Goal: Transaction & Acquisition: Purchase product/service

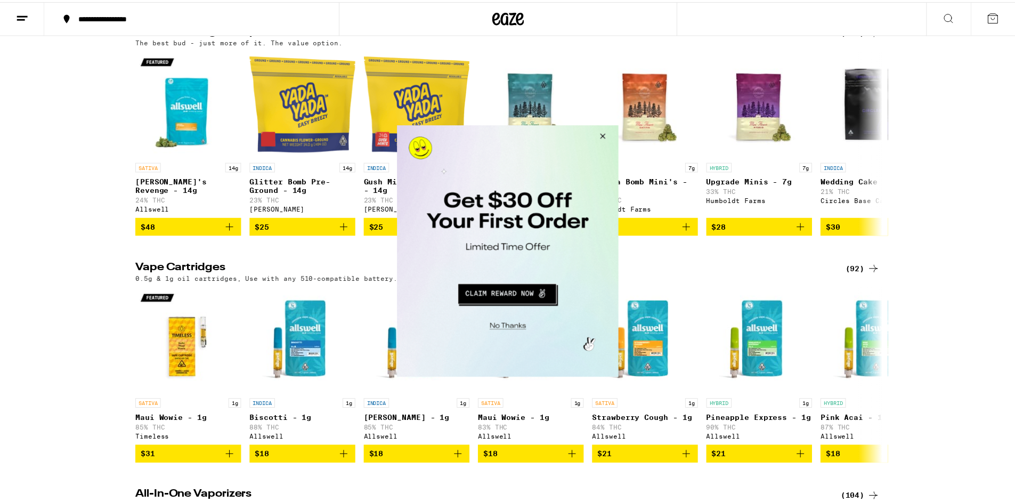
click at [515, 324] on button "Close Modal" at bounding box center [506, 325] width 217 height 17
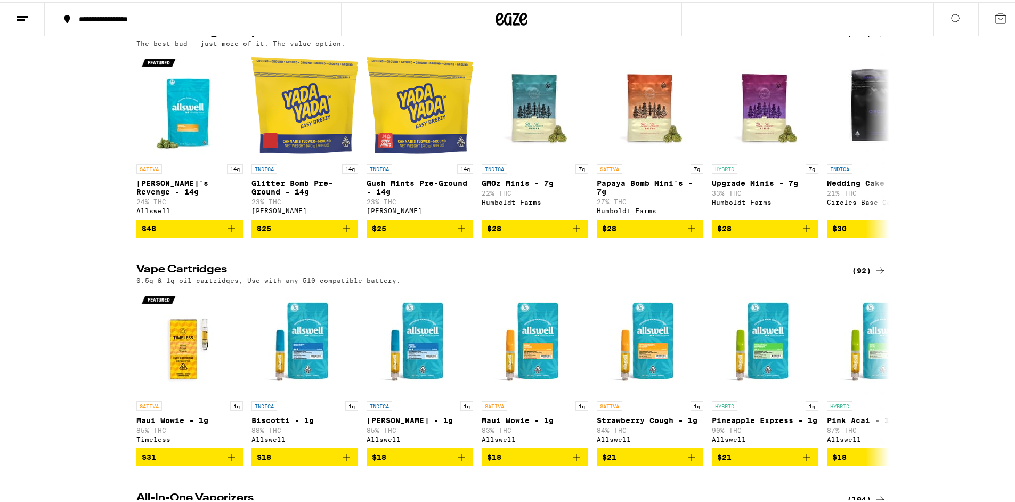
click at [976, 236] on div "Bulk Flower: 5g and Up (147) The best bud - just more of it. The value option. …" at bounding box center [511, 130] width 1023 height 211
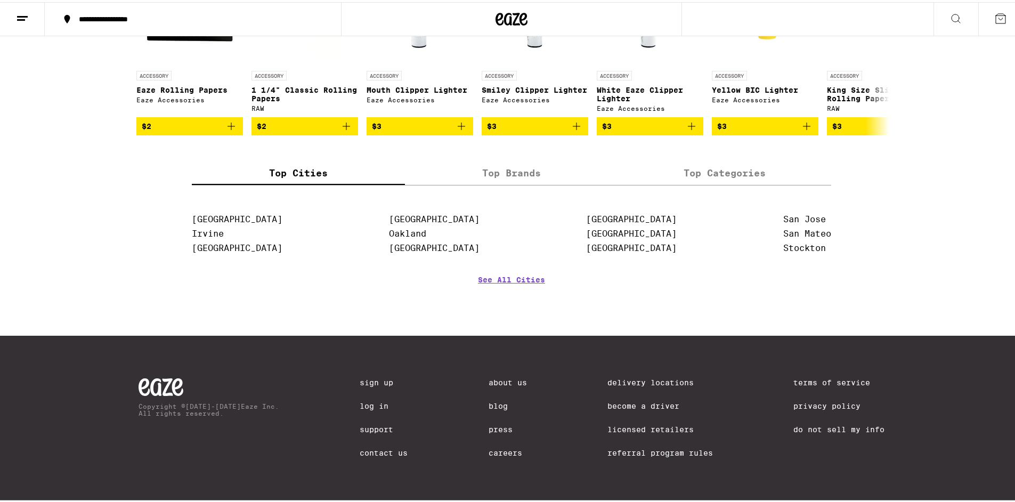
scroll to position [4916, 0]
click at [213, 131] on span "$2" at bounding box center [190, 124] width 96 height 13
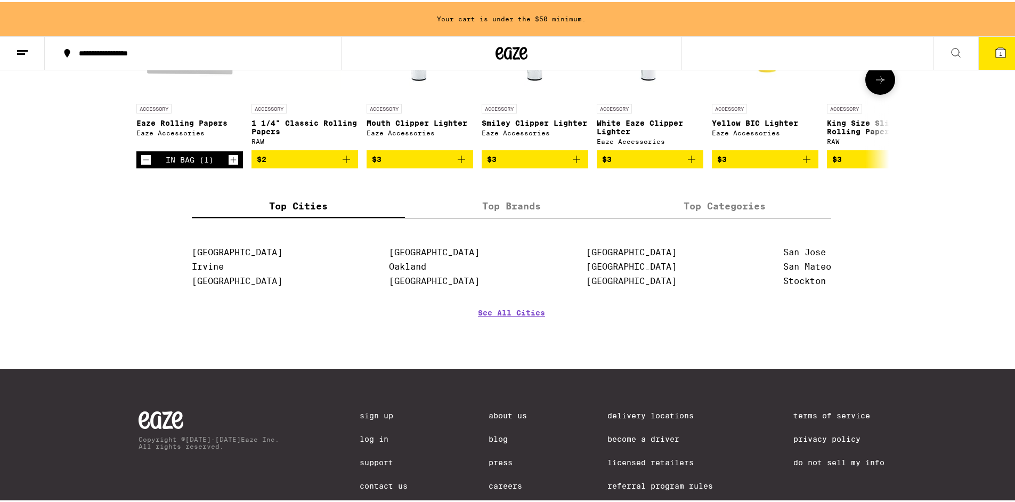
scroll to position [4950, 0]
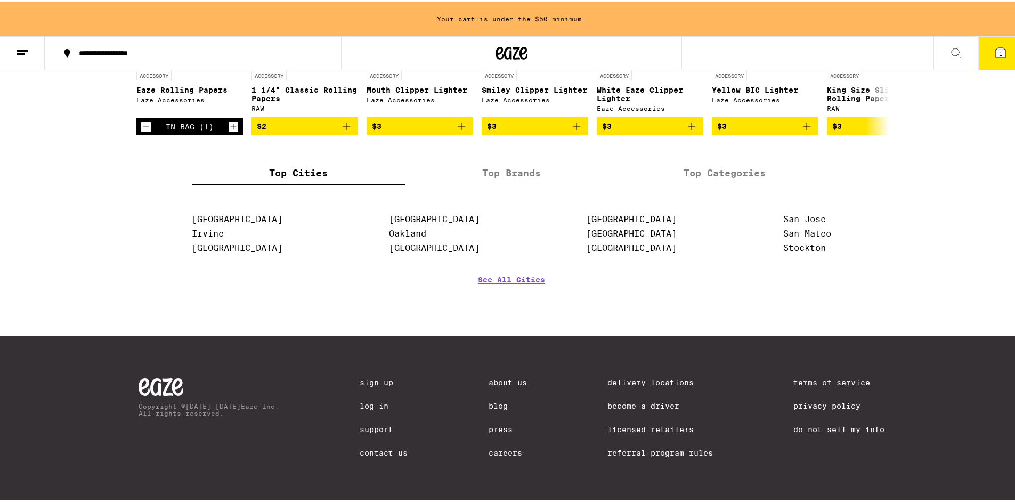
click at [229, 131] on icon "Increment" at bounding box center [234, 124] width 10 height 13
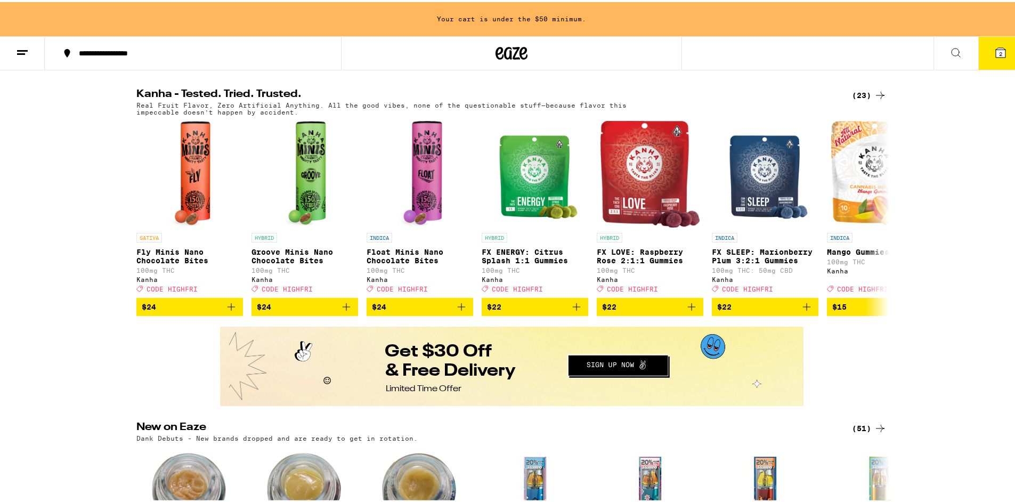
scroll to position [0, 0]
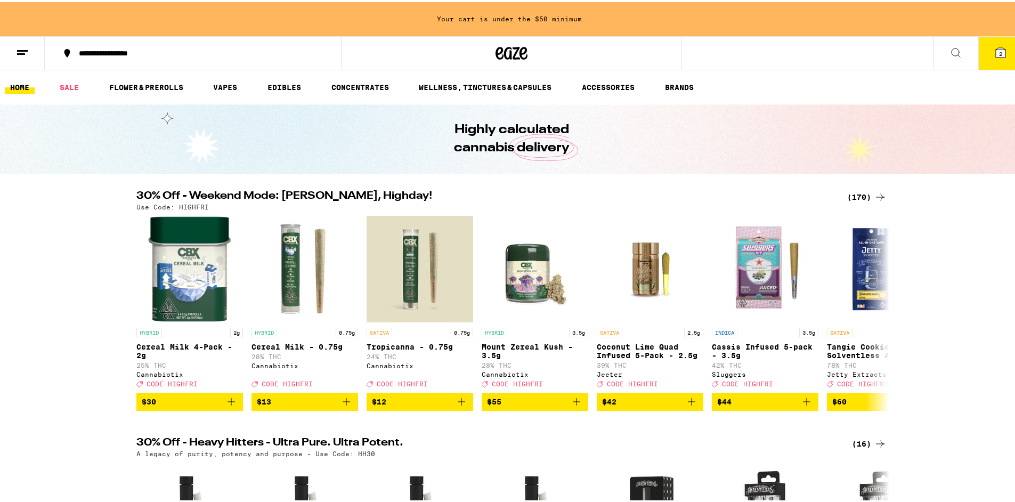
click at [950, 48] on icon at bounding box center [956, 50] width 13 height 13
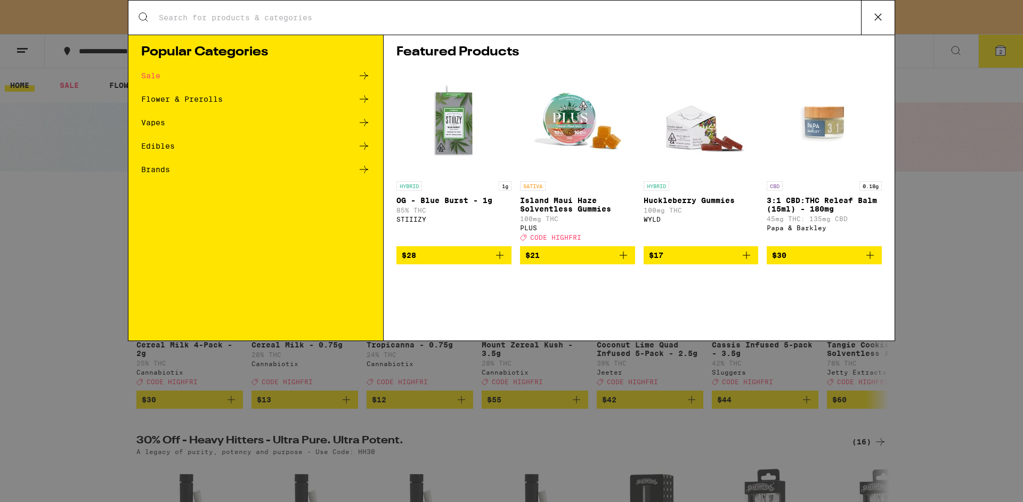
click at [155, 74] on div "Sale" at bounding box center [150, 75] width 19 height 7
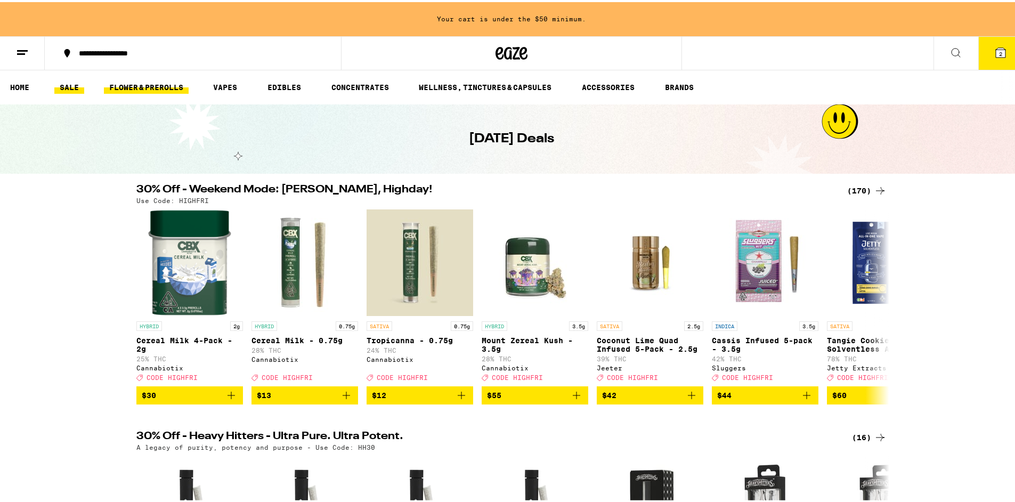
click at [122, 85] on link "FLOWER & PREROLLS" at bounding box center [146, 85] width 85 height 13
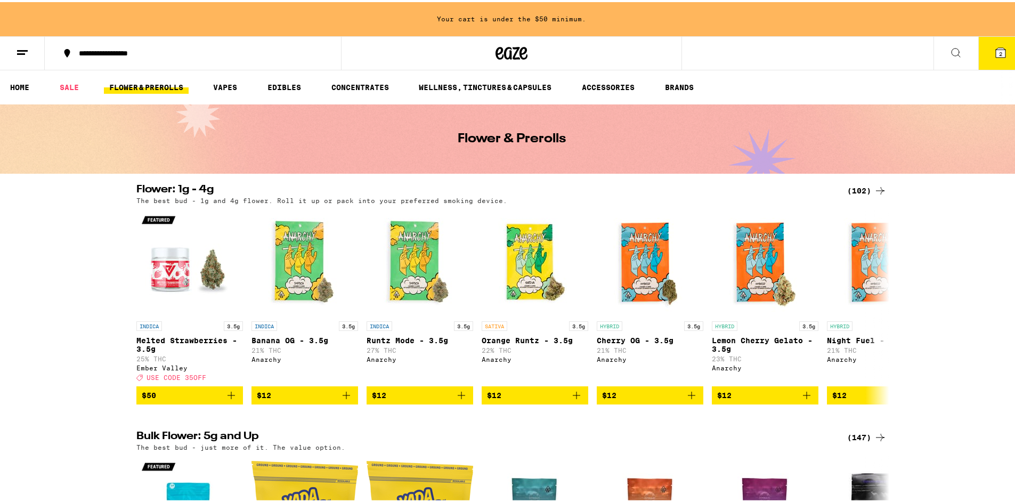
click at [544, 130] on div "Flower & Prerolls" at bounding box center [511, 136] width 409 height 69
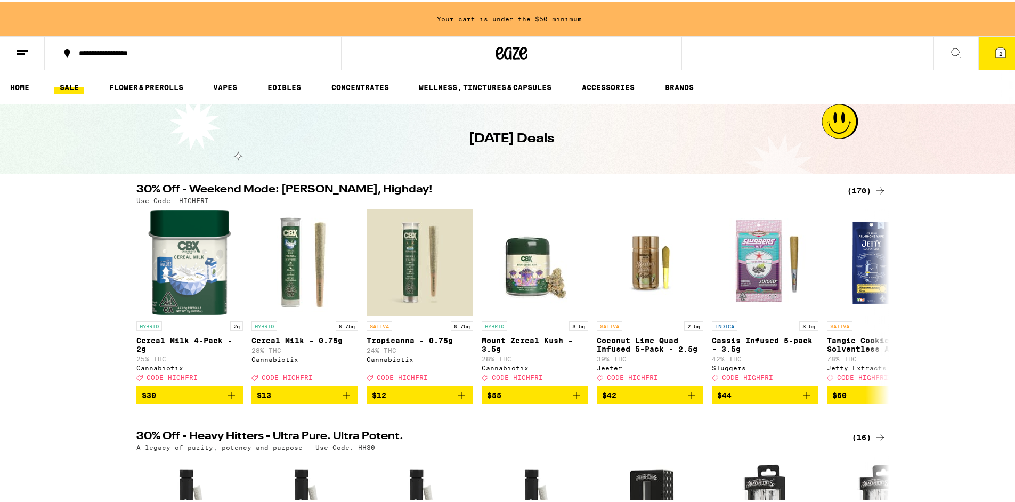
click at [549, 149] on div "[DATE] Deals" at bounding box center [511, 136] width 409 height 69
click at [537, 138] on h1 "[DATE] Deals" at bounding box center [511, 137] width 85 height 18
click at [70, 83] on link "SALE" at bounding box center [69, 85] width 30 height 13
click at [867, 188] on div "(170)" at bounding box center [867, 188] width 39 height 13
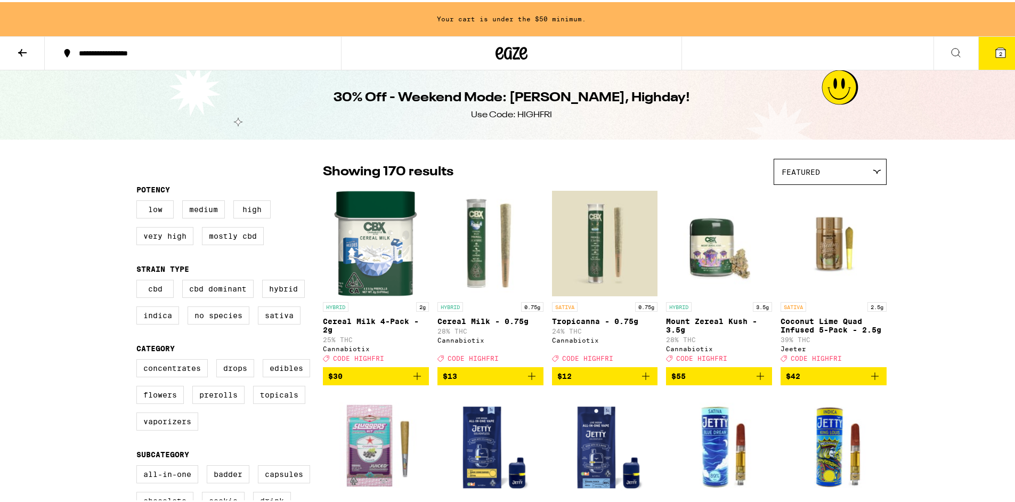
scroll to position [112, 0]
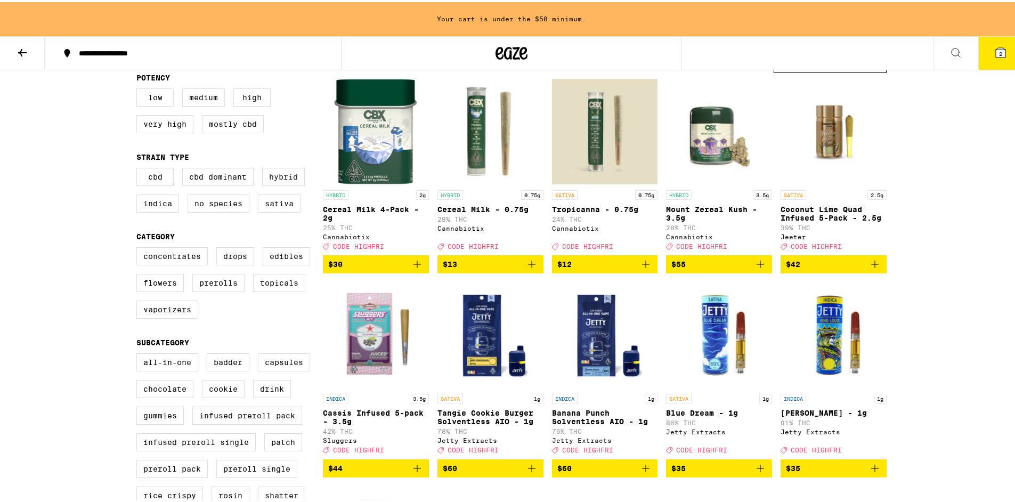
click at [276, 179] on label "Hybrid" at bounding box center [283, 175] width 43 height 18
click at [139, 168] on input "Hybrid" at bounding box center [139, 167] width 1 height 1
checkbox input "true"
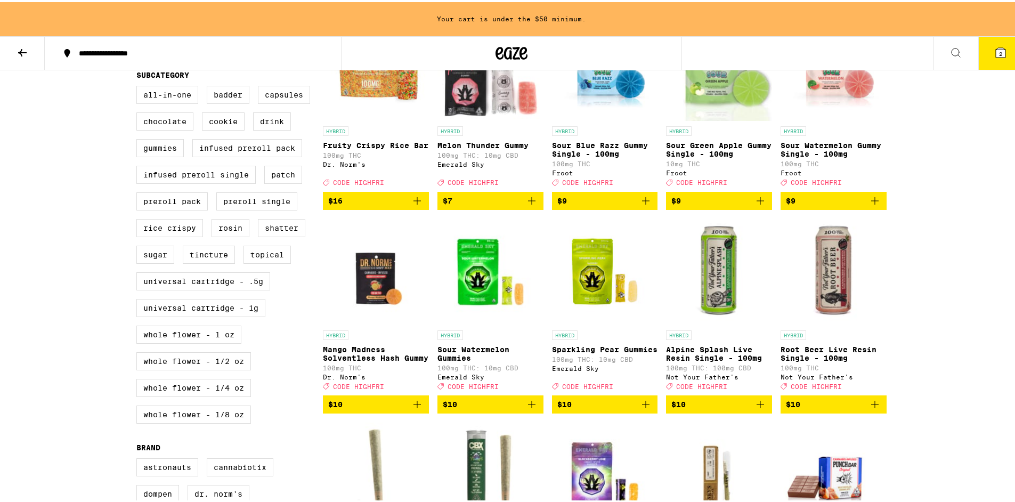
scroll to position [386, 0]
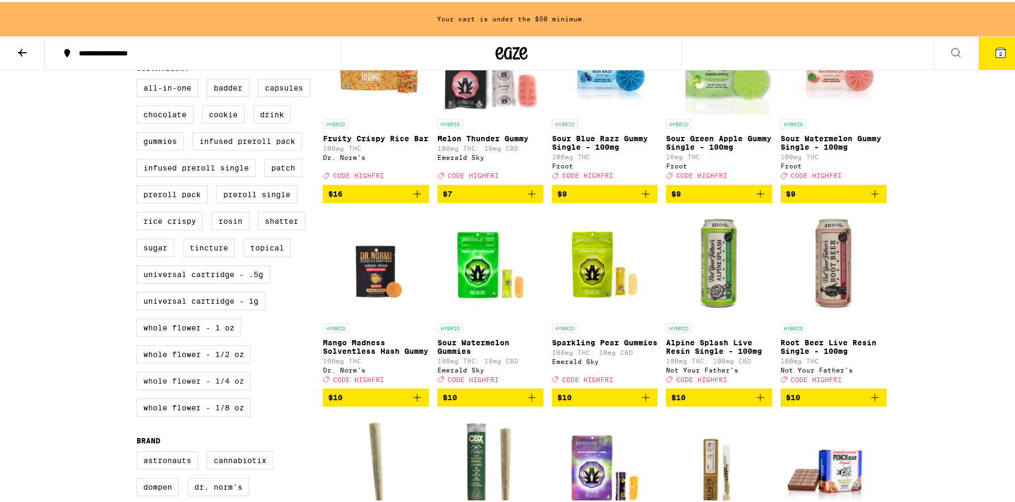
click at [216, 388] on label "Whole Flower - 1/4 oz" at bounding box center [193, 379] width 115 height 18
click at [139, 79] on input "Whole Flower - 1/4 oz" at bounding box center [139, 78] width 1 height 1
checkbox input "true"
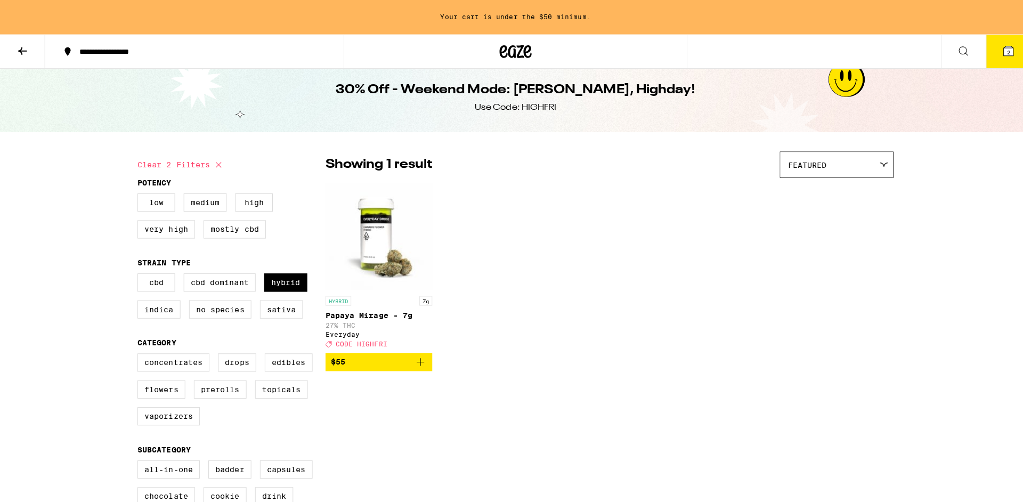
scroll to position [51, 0]
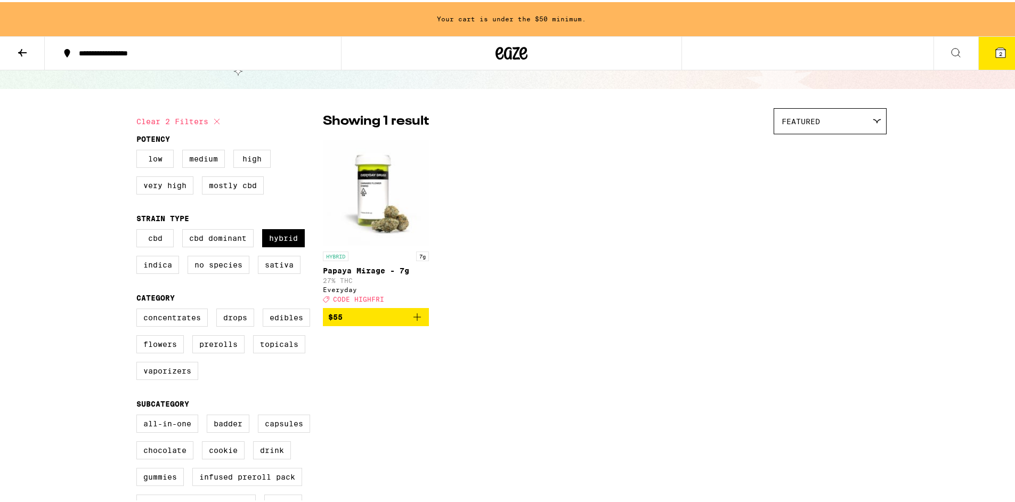
click at [357, 270] on p "Papaya Mirage - 7g" at bounding box center [376, 268] width 106 height 9
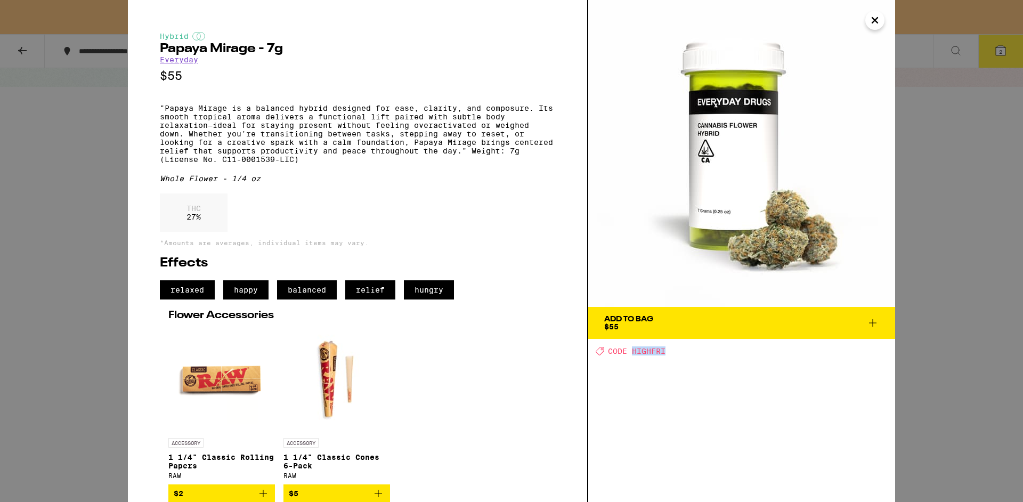
drag, startPoint x: 633, startPoint y: 352, endPoint x: 666, endPoint y: 353, distance: 33.6
click at [666, 353] on div "Deal Created with Sketch. CODE HIGHFRI" at bounding box center [746, 350] width 300 height 9
copy span "HIGHFRI"
click at [664, 326] on span "Add To Bag $55" at bounding box center [741, 323] width 275 height 15
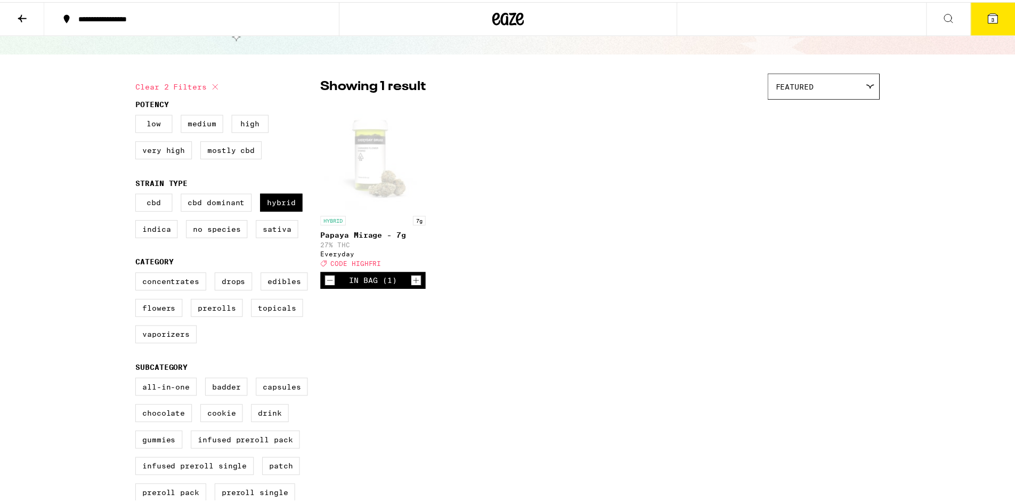
scroll to position [17, 0]
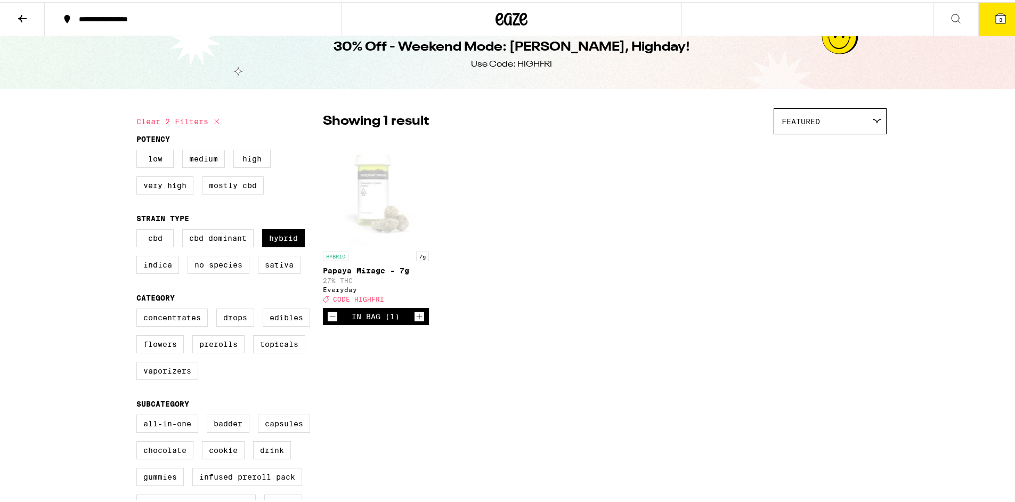
click at [1000, 19] on span "3" at bounding box center [1001, 17] width 3 height 6
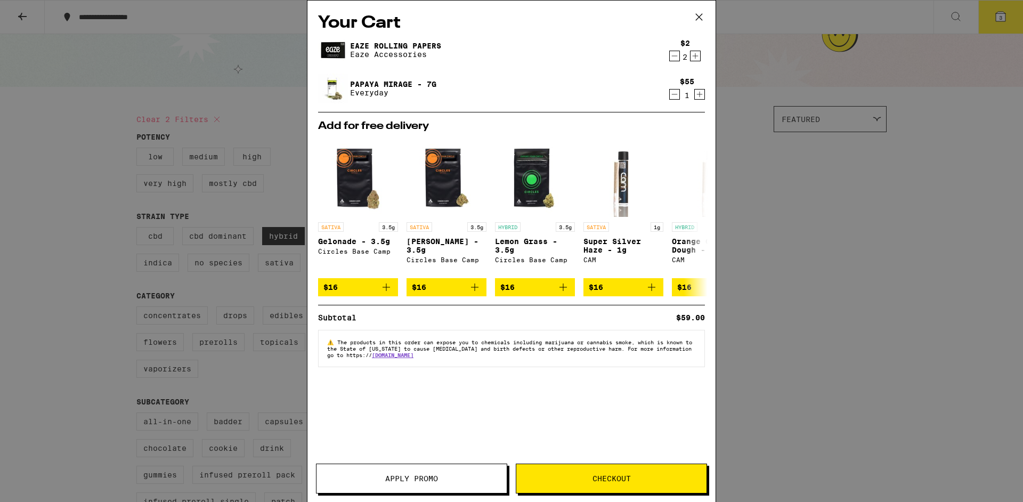
click at [453, 474] on button "Apply Promo" at bounding box center [411, 479] width 191 height 30
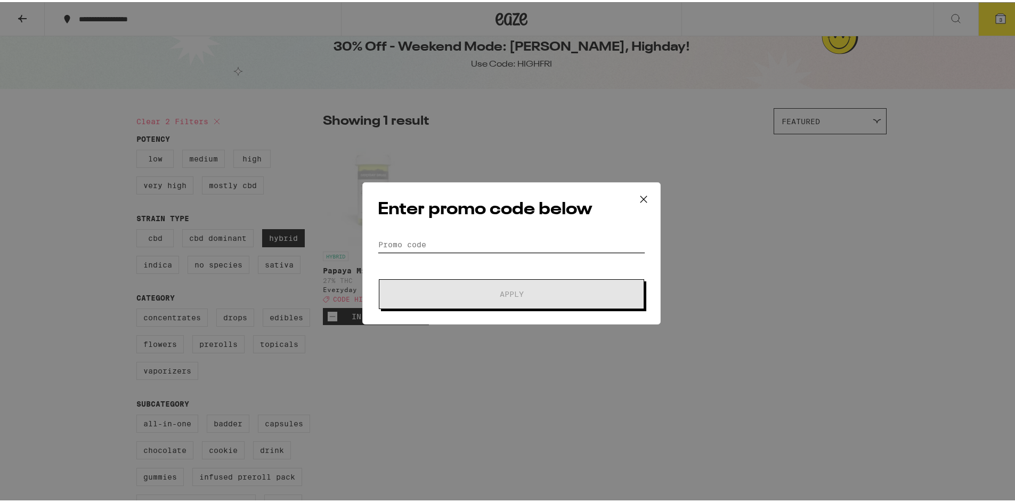
click at [441, 245] on input "Promo Code" at bounding box center [512, 243] width 268 height 16
paste input "HIGHFRI"
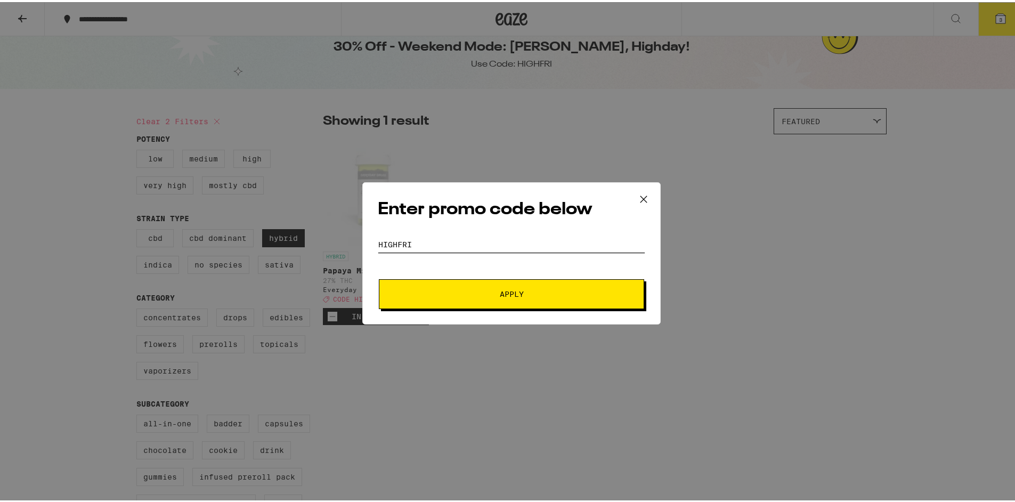
type input "HIGHFRI"
click at [471, 288] on button "Apply" at bounding box center [511, 292] width 265 height 30
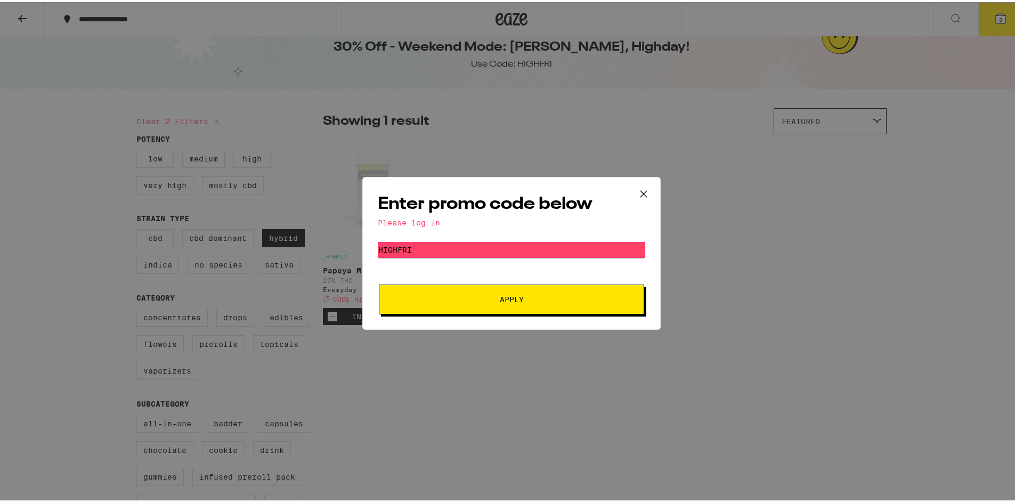
click at [416, 220] on div "Please log in" at bounding box center [512, 220] width 268 height 9
click at [488, 300] on span "Apply" at bounding box center [512, 297] width 192 height 7
click at [639, 189] on icon at bounding box center [644, 192] width 16 height 16
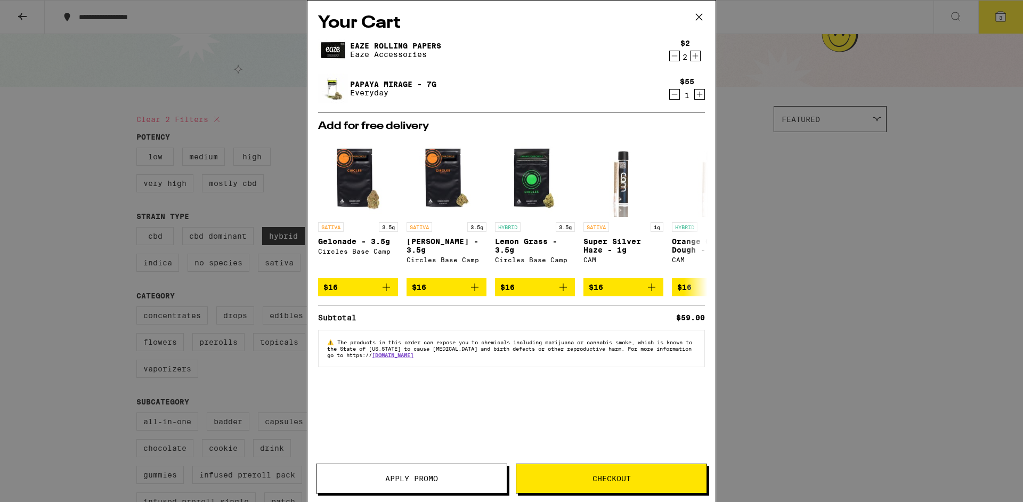
click at [808, 163] on div "Your Cart Eaze Rolling Papers Eaze Accessories $2 2 Papaya Mirage - 7g Everyday…" at bounding box center [511, 251] width 1023 height 502
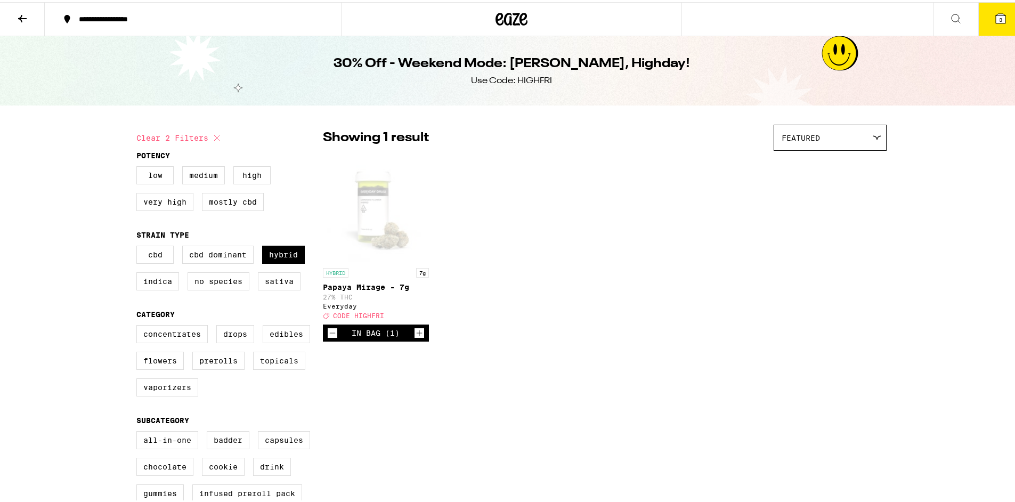
click at [18, 14] on icon at bounding box center [22, 16] width 13 height 13
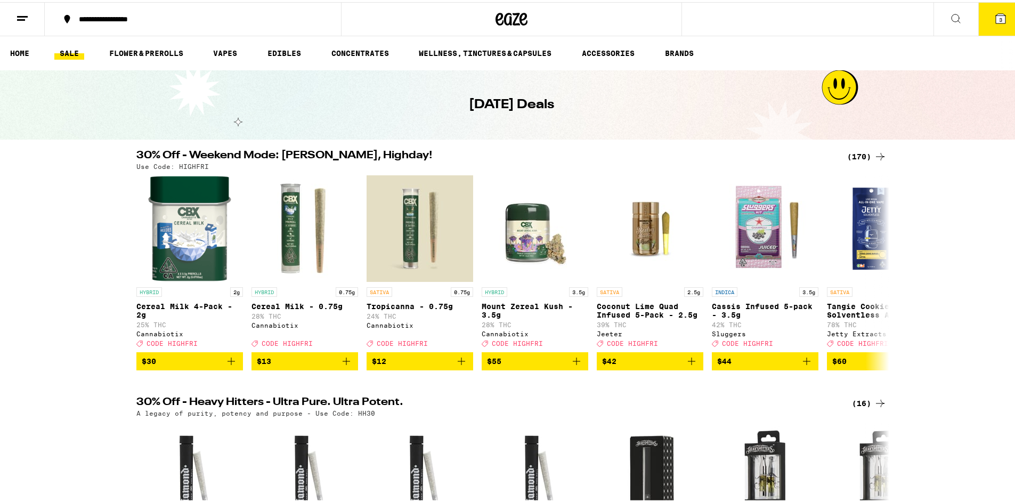
click at [25, 11] on icon at bounding box center [22, 16] width 13 height 13
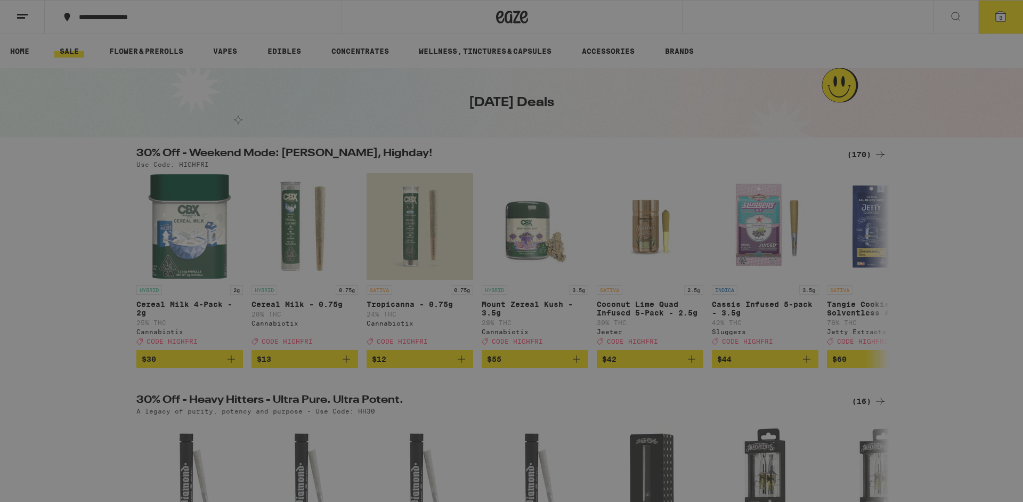
click at [82, 60] on button "Log In" at bounding box center [147, 56] width 187 height 21
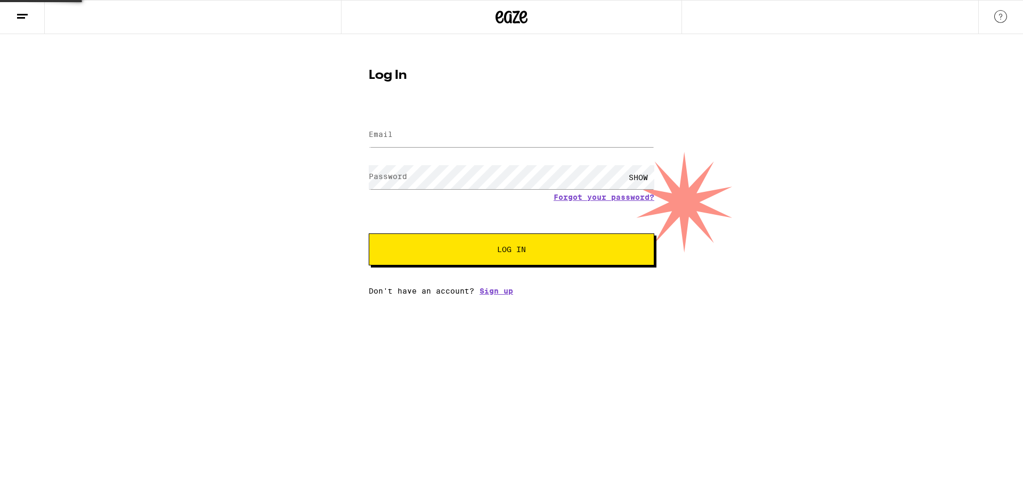
type input "[EMAIL_ADDRESS][DOMAIN_NAME]"
click at [641, 175] on div "SHOW" at bounding box center [639, 177] width 32 height 24
click at [510, 252] on span "Log In" at bounding box center [511, 249] width 29 height 7
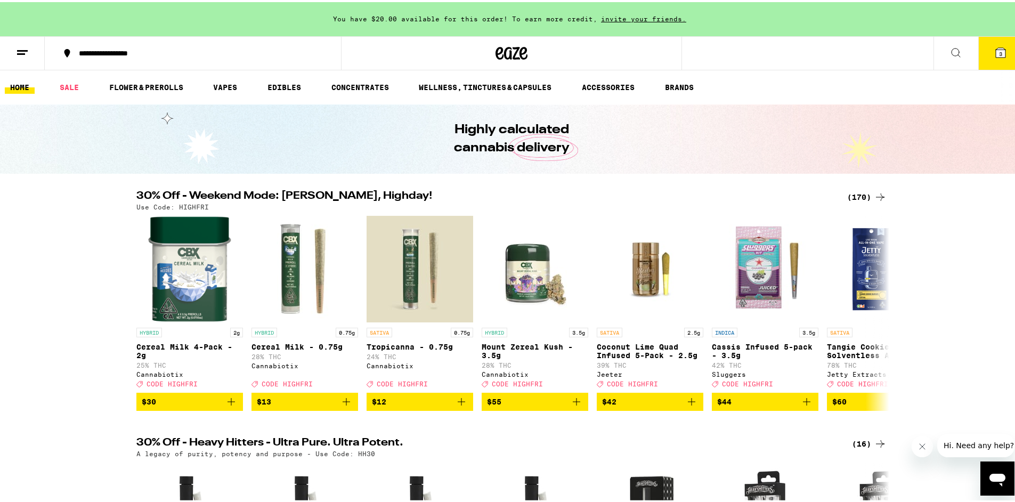
click at [856, 196] on div "(170)" at bounding box center [867, 195] width 39 height 13
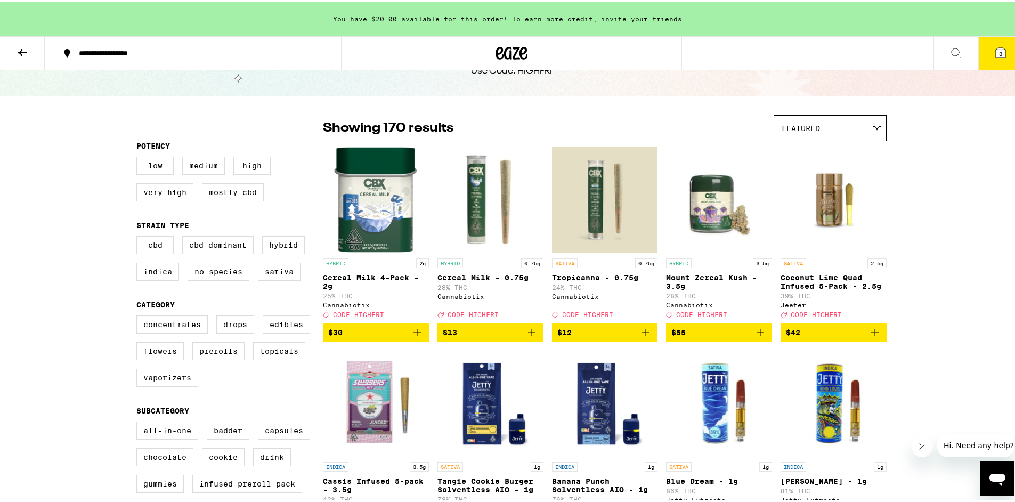
scroll to position [98, 0]
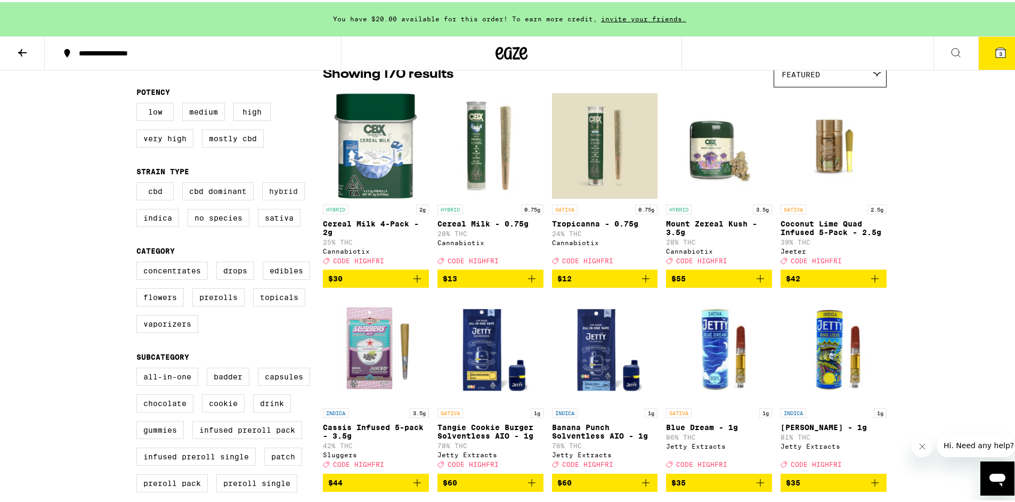
click at [269, 198] on label "Hybrid" at bounding box center [283, 189] width 43 height 18
click at [139, 182] on input "Hybrid" at bounding box center [139, 182] width 1 height 1
checkbox input "true"
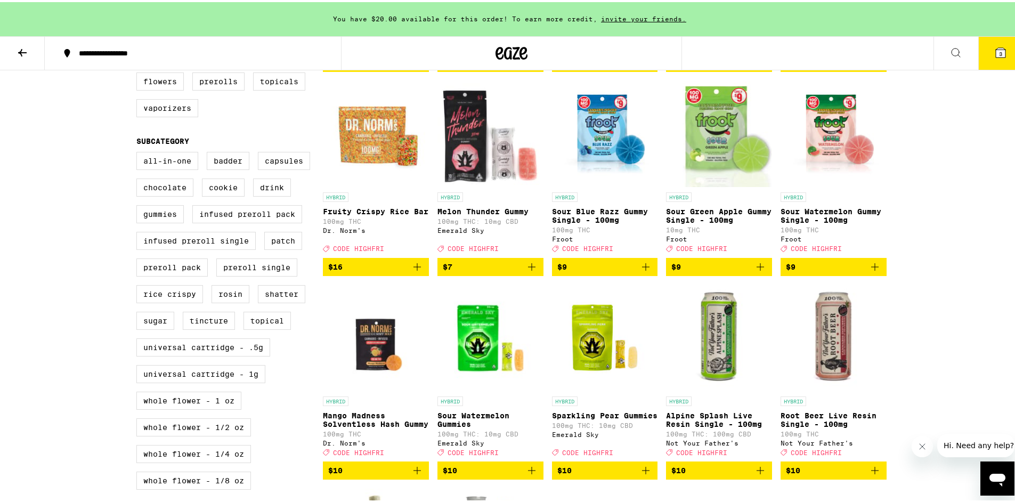
scroll to position [439, 0]
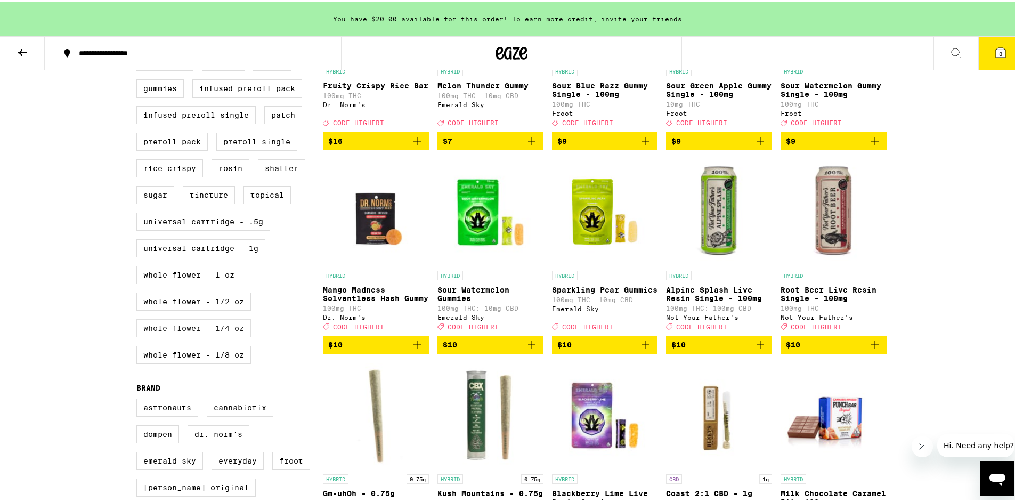
click at [221, 335] on label "Whole Flower - 1/4 oz" at bounding box center [193, 326] width 115 height 18
click at [139, 26] on input "Whole Flower - 1/4 oz" at bounding box center [139, 26] width 1 height 1
checkbox input "true"
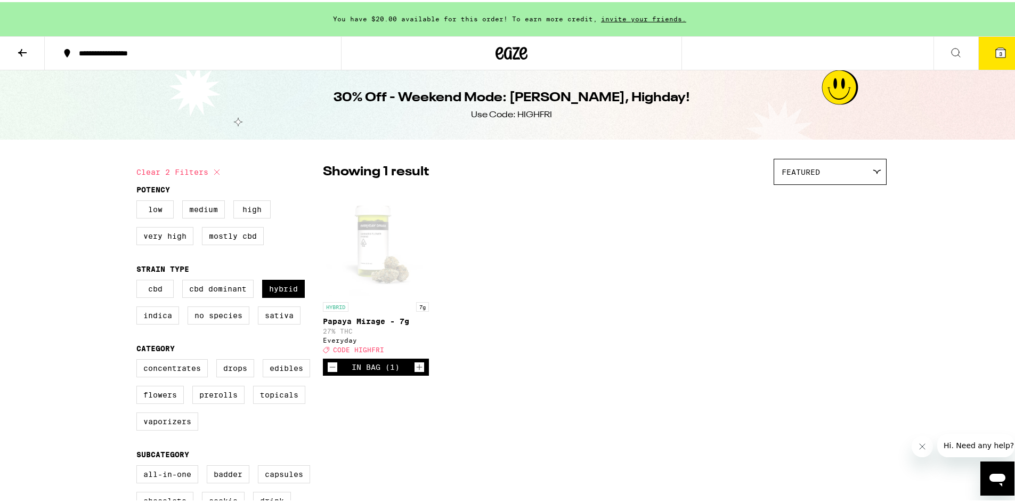
click at [354, 323] on p "Papaya Mirage - 7g" at bounding box center [376, 319] width 106 height 9
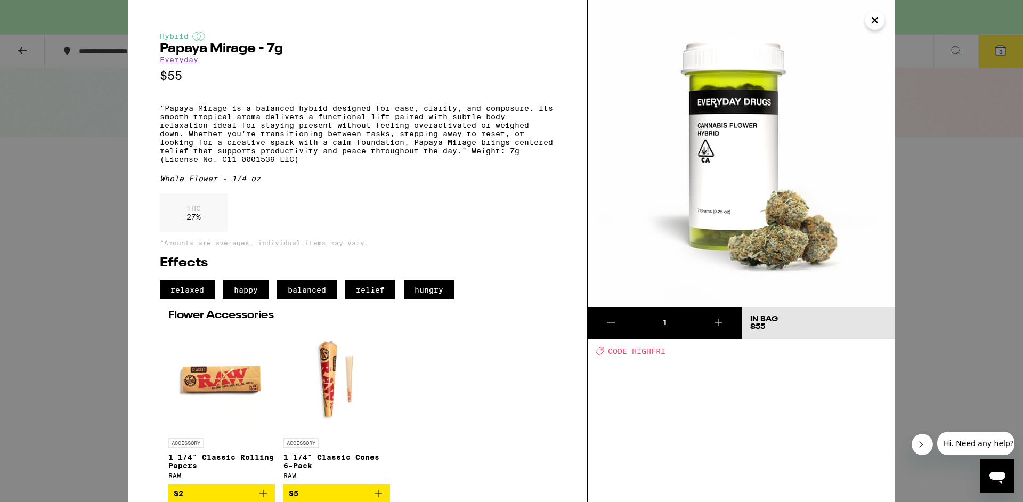
click at [875, 17] on icon "Close" at bounding box center [875, 20] width 13 height 16
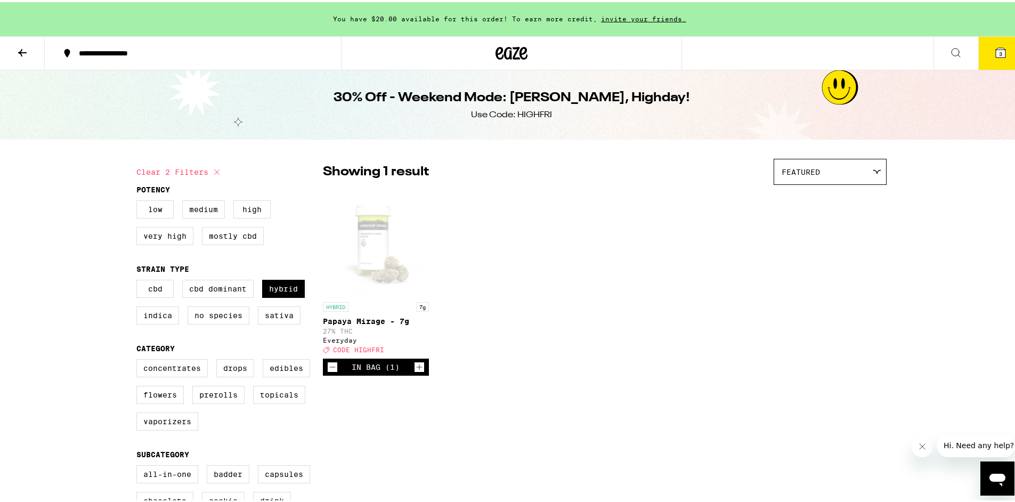
click at [996, 54] on icon at bounding box center [1001, 51] width 10 height 10
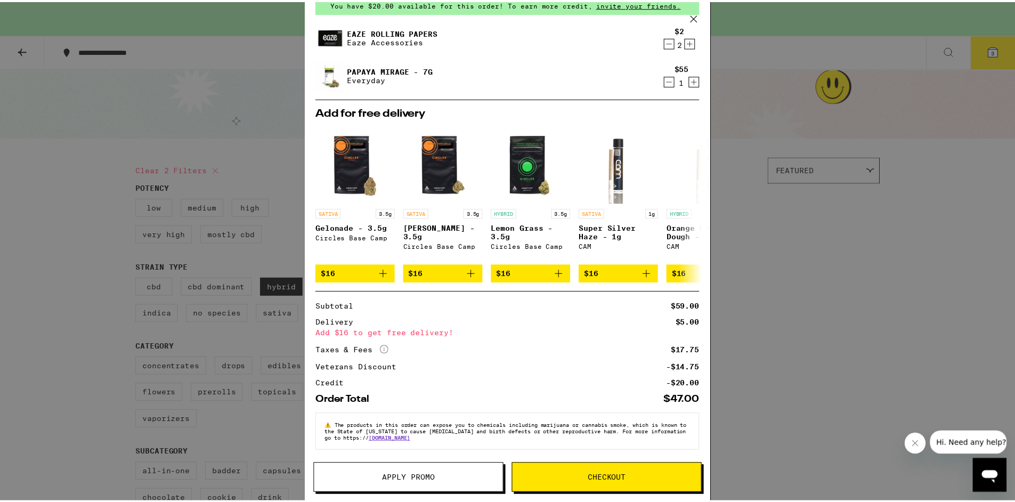
scroll to position [71, 0]
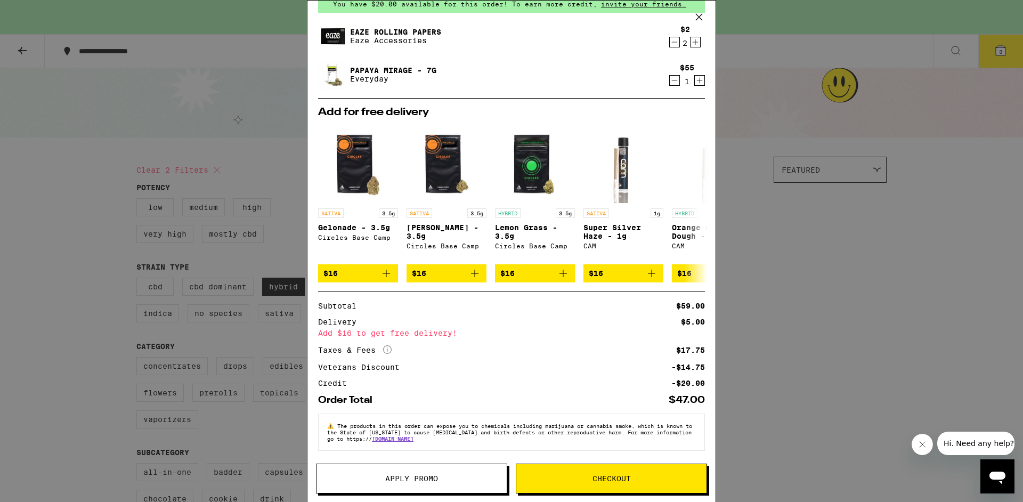
click at [453, 486] on button "Apply Promo" at bounding box center [411, 479] width 191 height 30
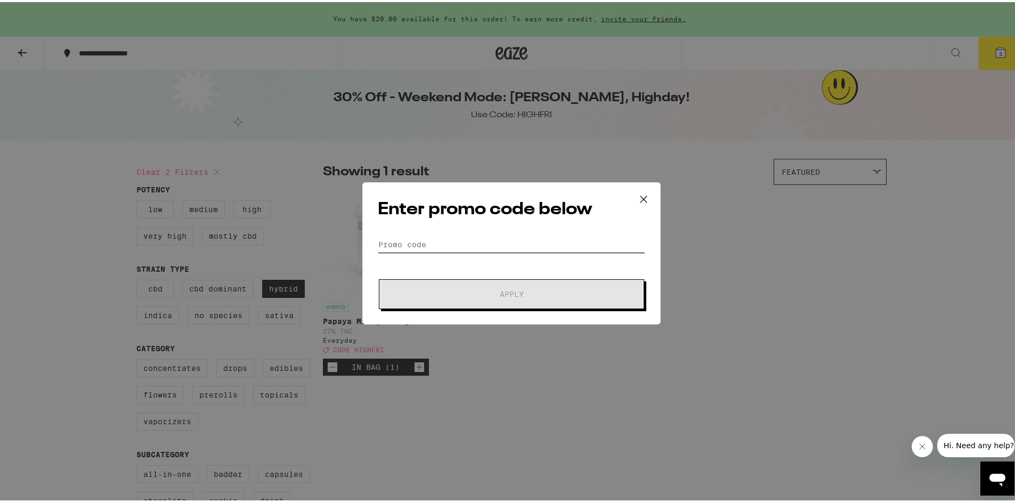
click at [454, 241] on input "Promo Code" at bounding box center [512, 243] width 268 height 16
paste input "HIGHFRI"
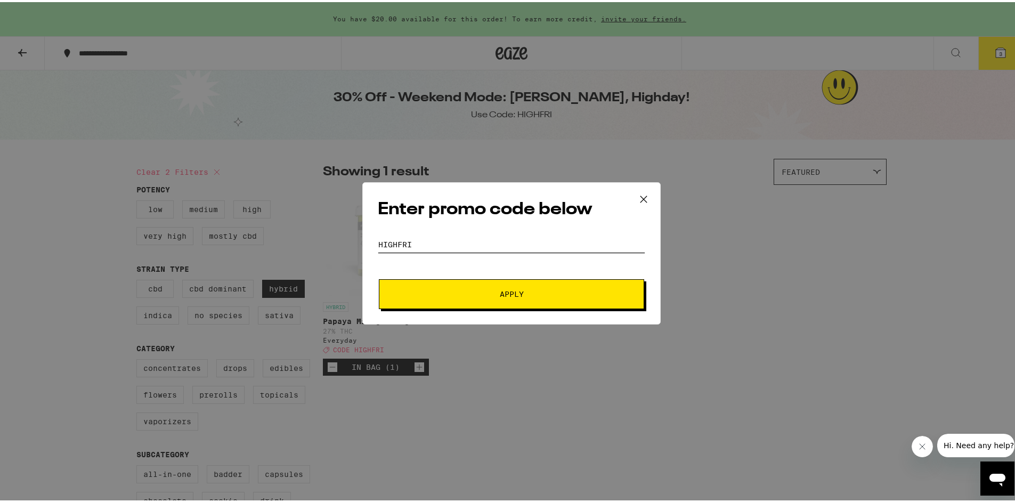
type input "HIGHFRI"
click at [488, 296] on button "Apply" at bounding box center [511, 292] width 265 height 30
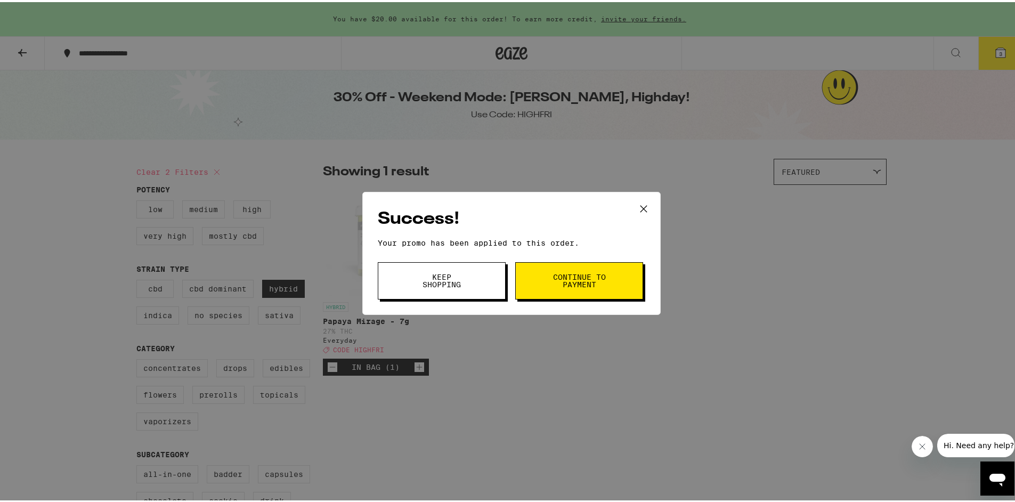
click at [559, 286] on span "Continue to payment" at bounding box center [579, 278] width 54 height 15
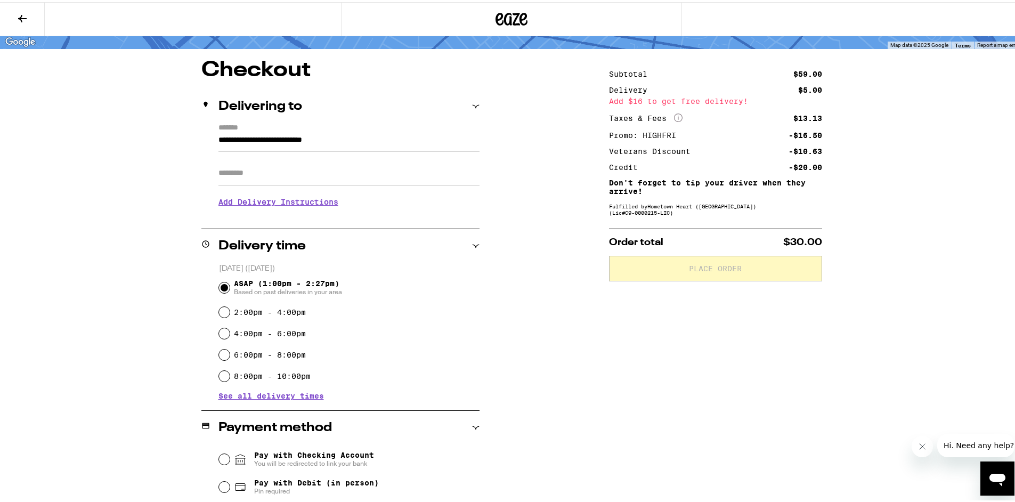
scroll to position [101, 0]
